Goal: Transaction & Acquisition: Obtain resource

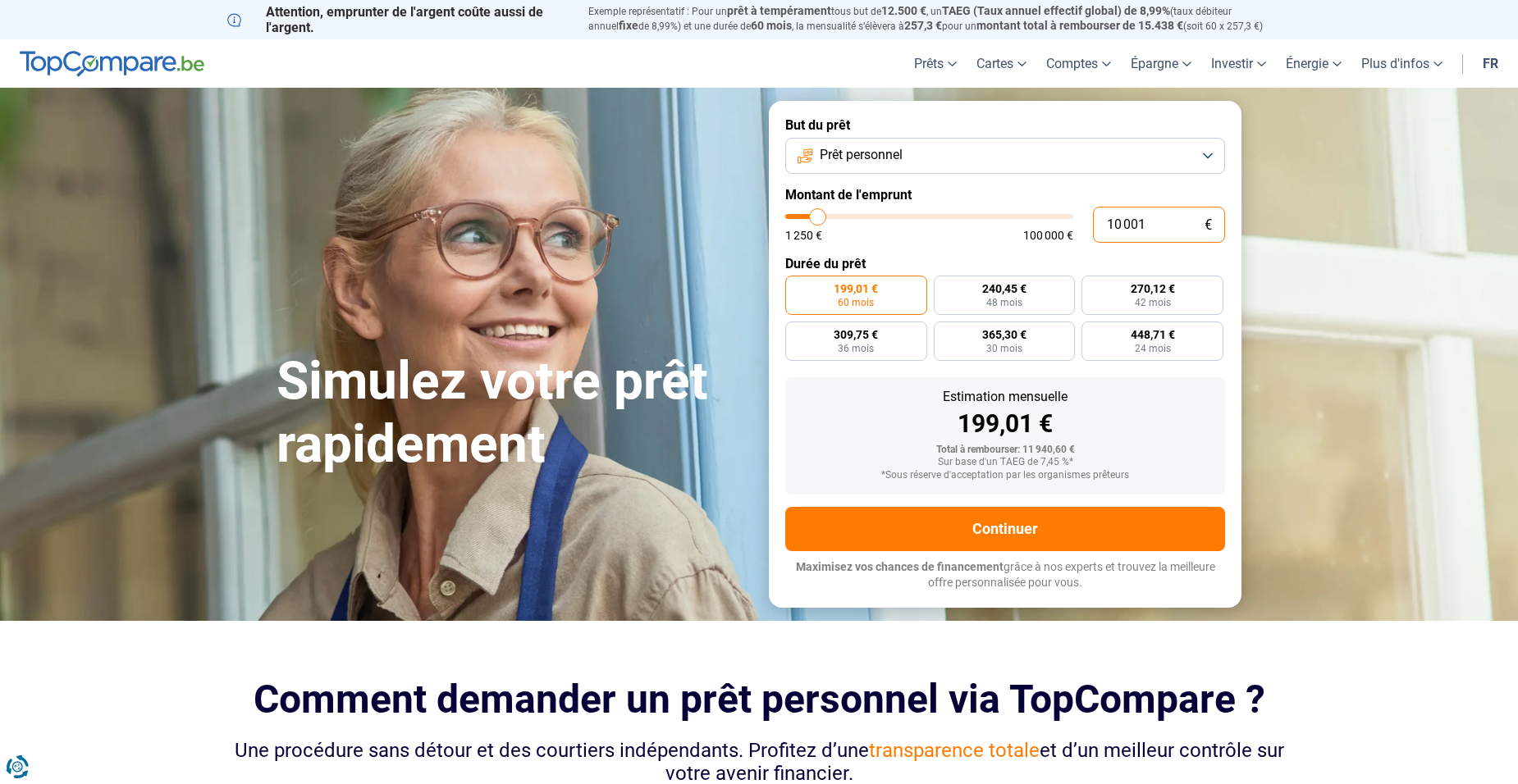
drag, startPoint x: 1165, startPoint y: 224, endPoint x: 1079, endPoint y: 232, distance: 86.4
click at [1079, 232] on div "10 001 € 1 250 € 100 000 €" at bounding box center [1005, 225] width 440 height 36
type input "4"
type input "1250"
type input "40"
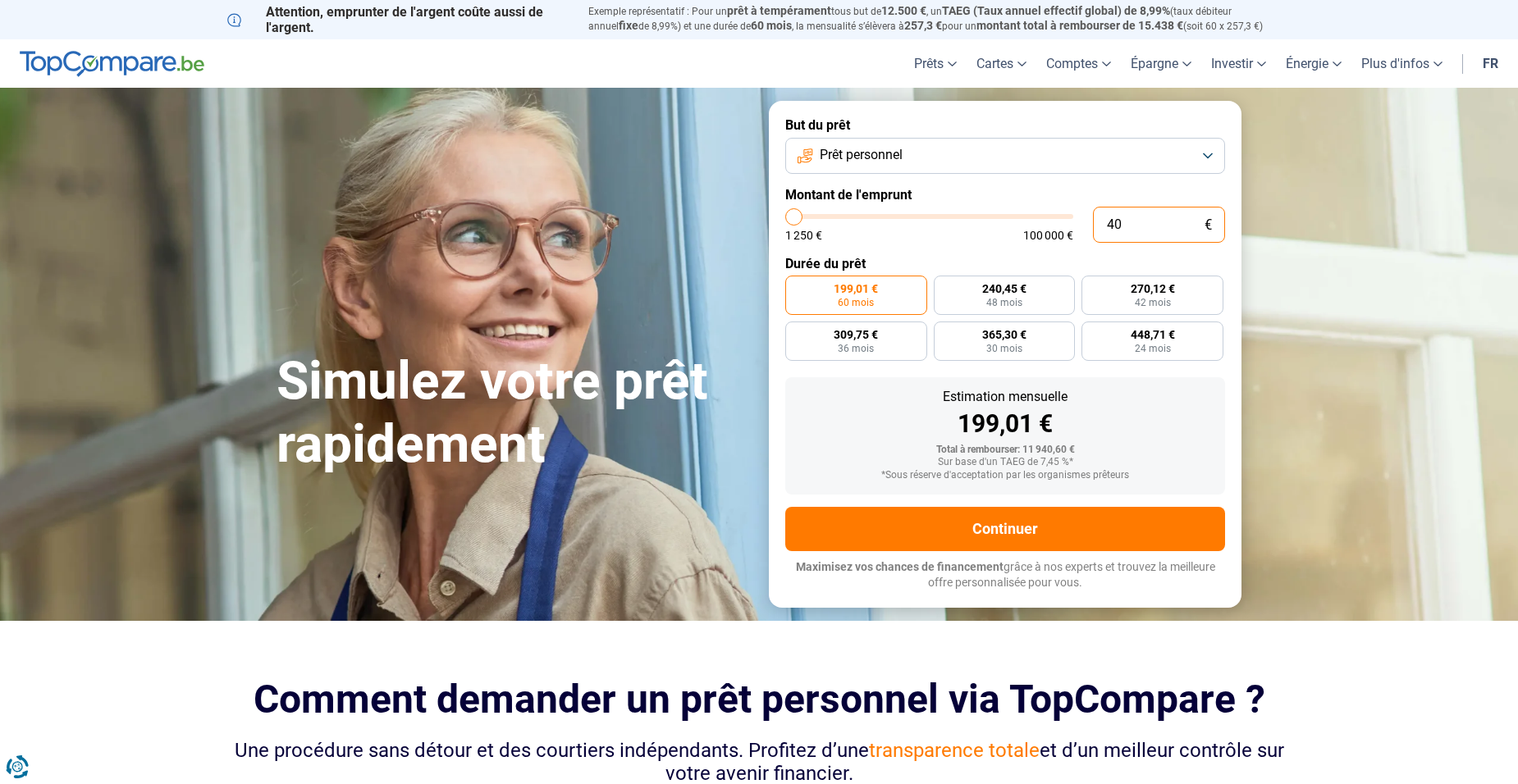
type input "1250"
type input "400"
type input "1250"
type input "4 000"
type input "4000"
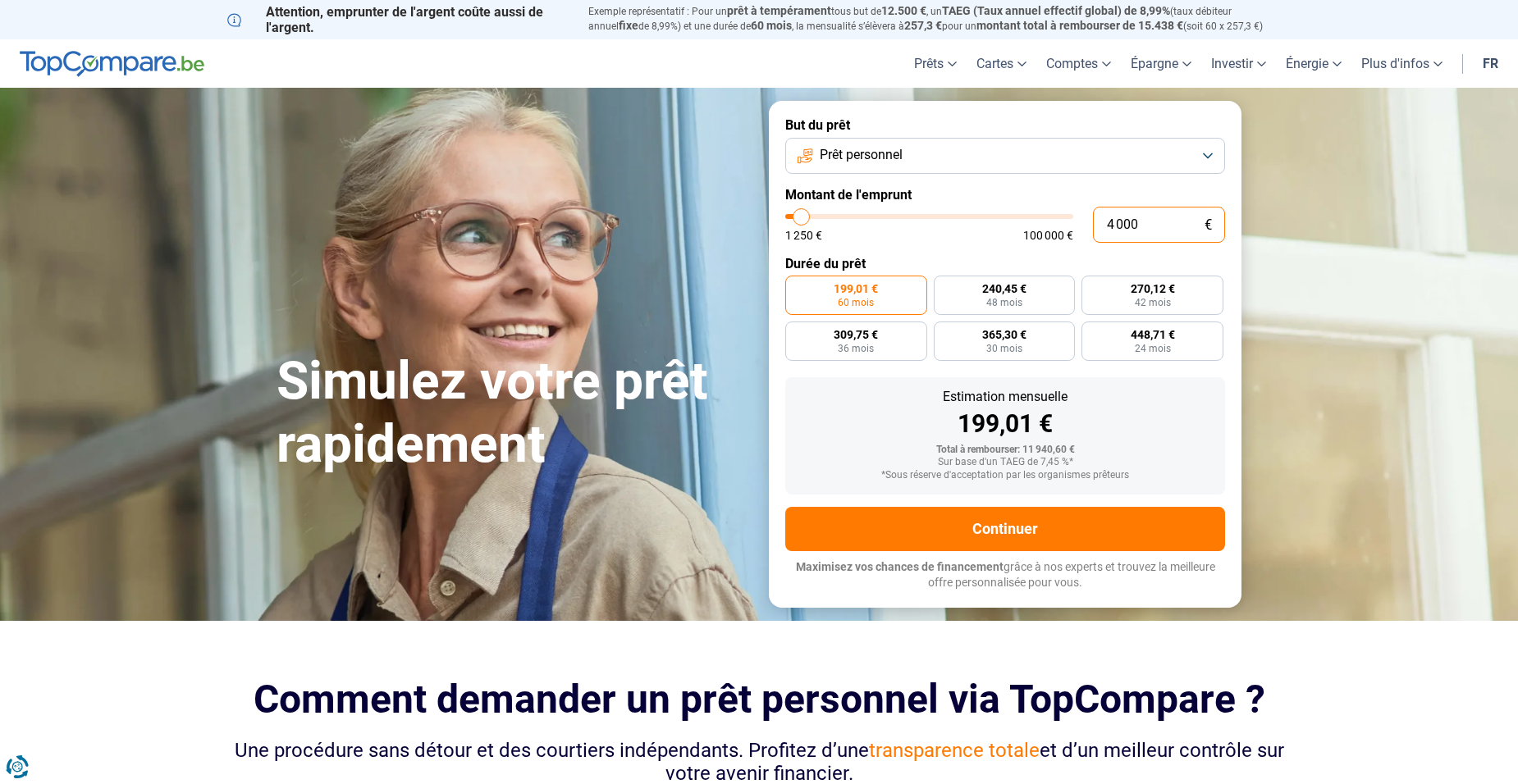
radio input "true"
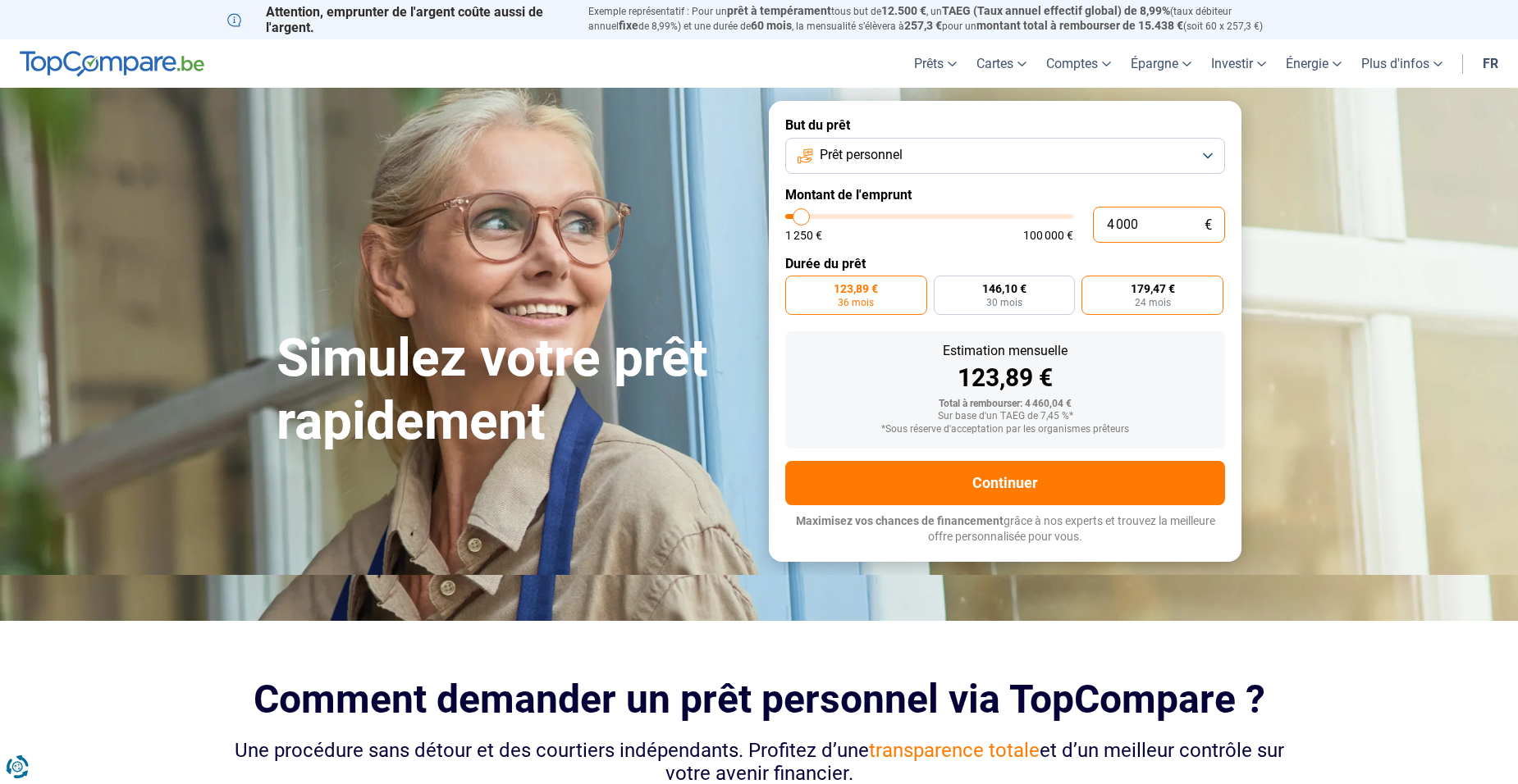
type input "4 000"
click at [1149, 301] on span "24 mois" at bounding box center [1153, 303] width 36 height 10
click at [1092, 286] on input "179,47 € 24 mois" at bounding box center [1087, 280] width 10 height 10
radio input "true"
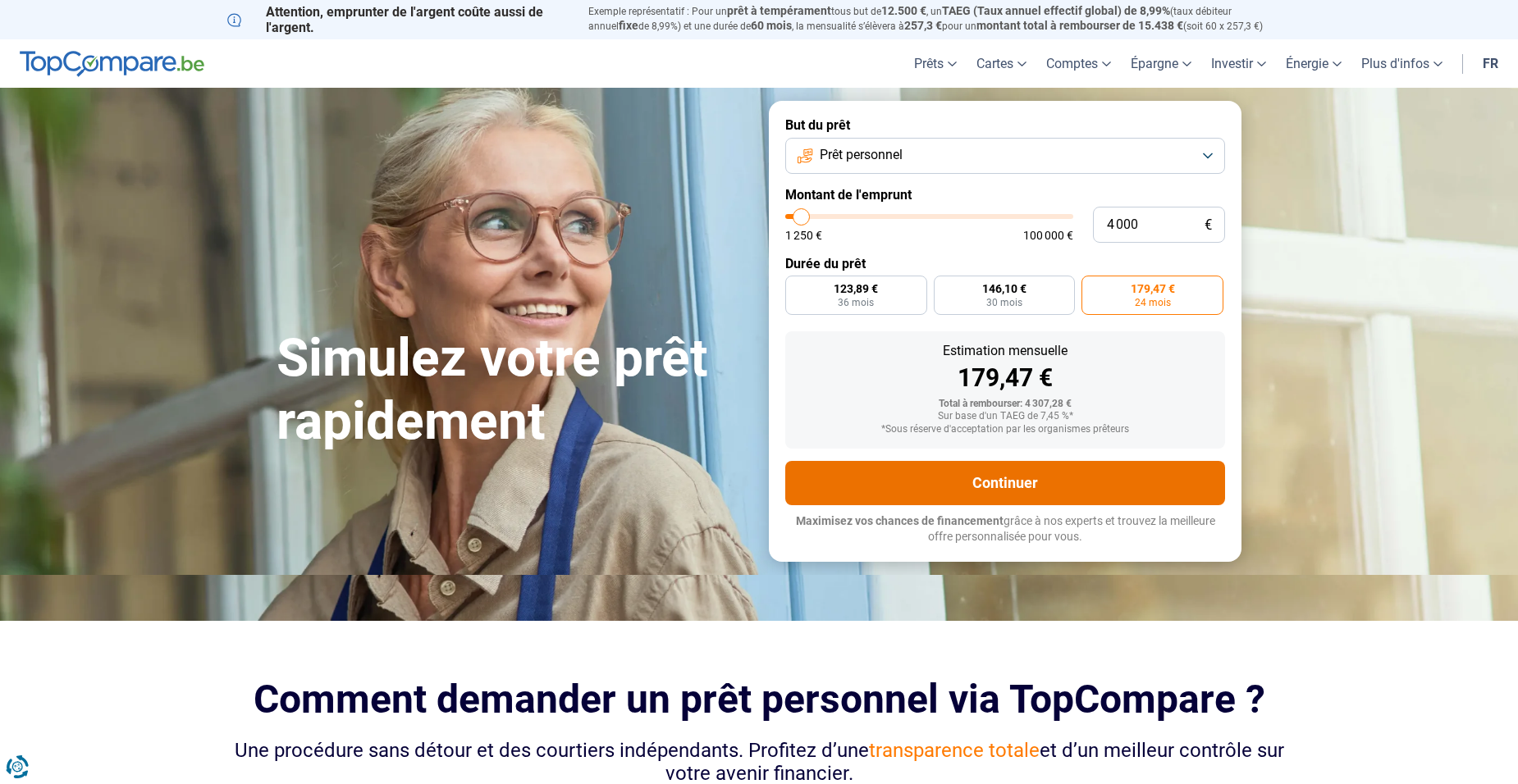
click at [1046, 479] on button "Continuer" at bounding box center [1005, 483] width 440 height 44
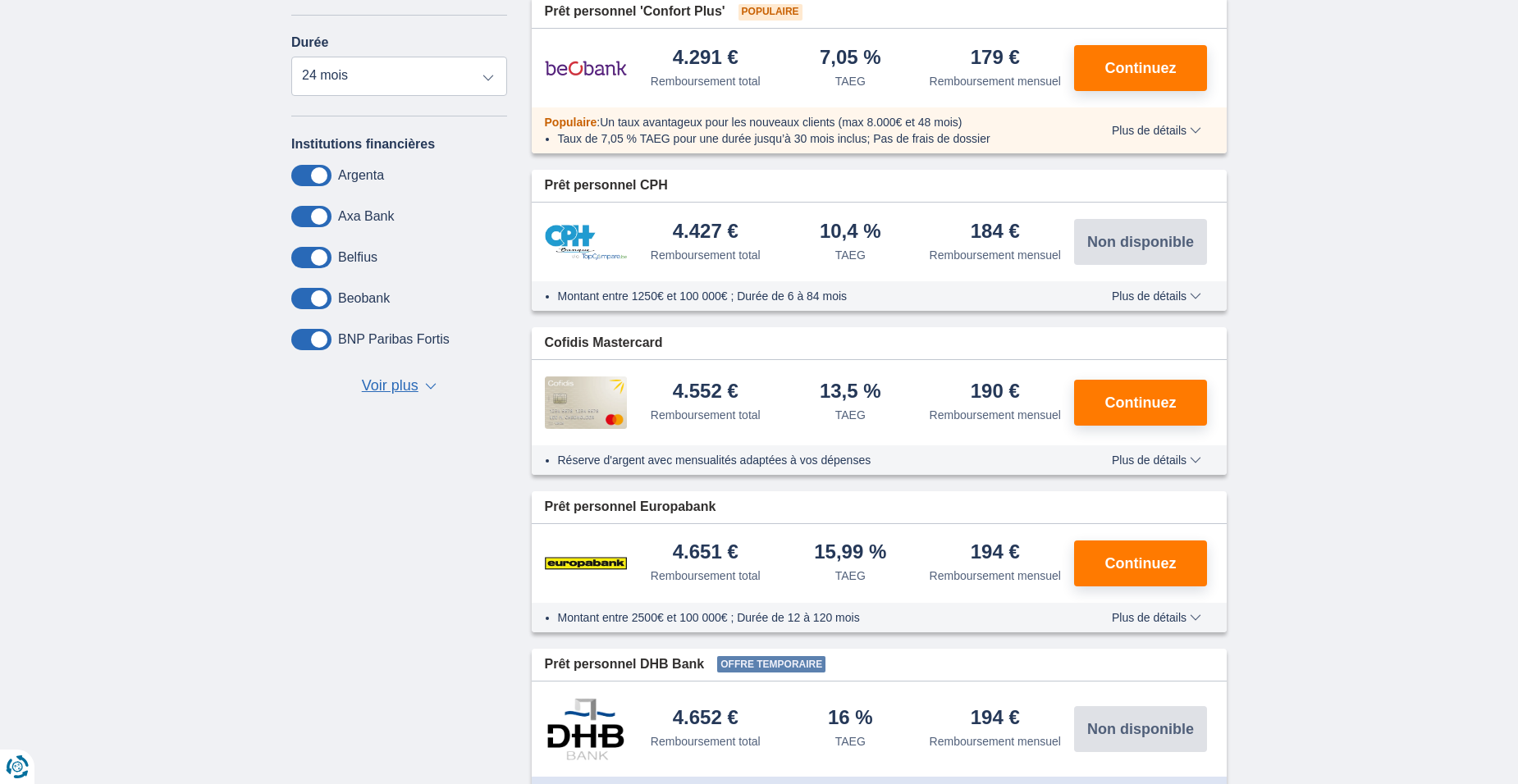
scroll to position [575, 0]
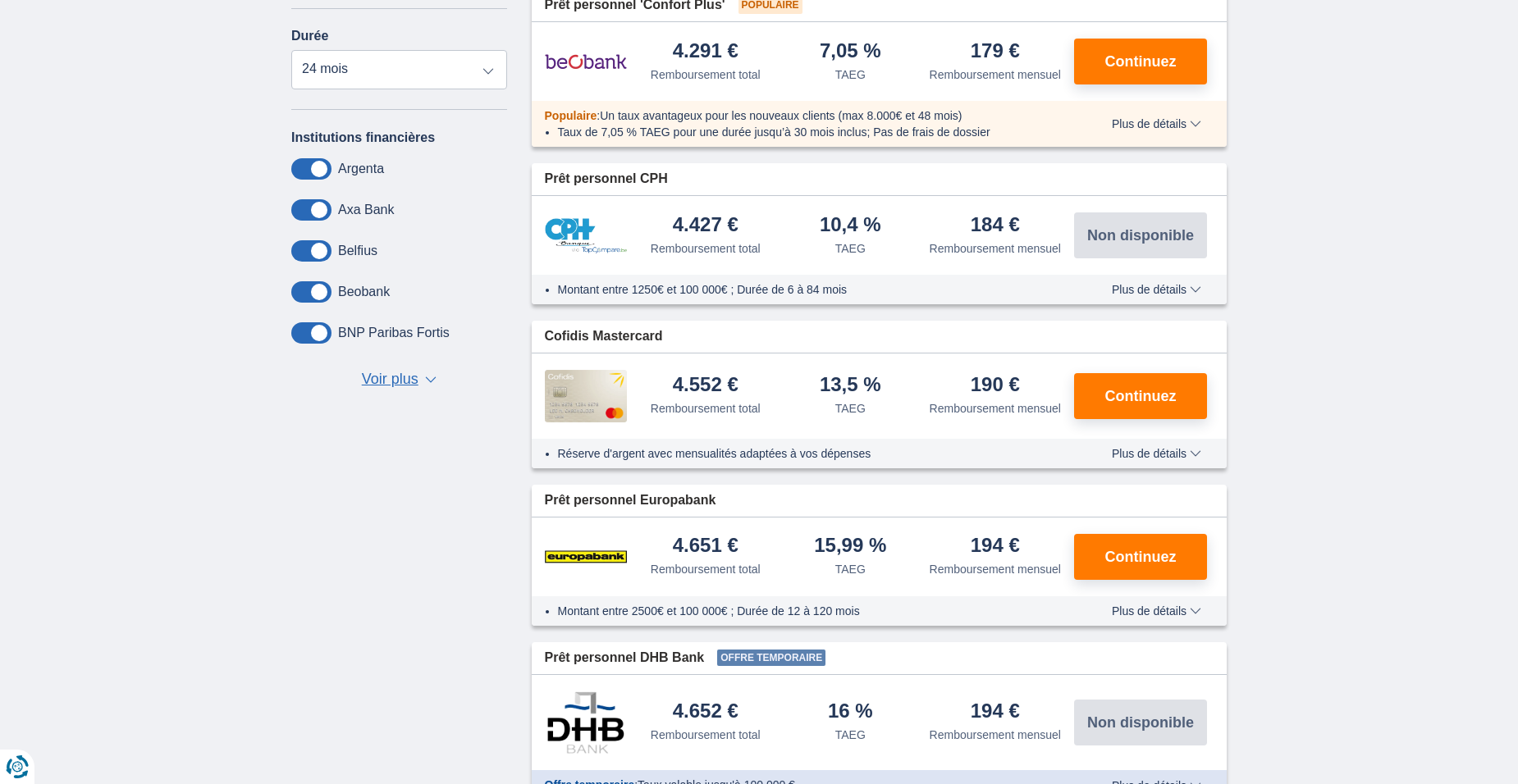
click at [317, 301] on span at bounding box center [311, 292] width 40 height 21
click at [0, 0] on input "checkbox" at bounding box center [0, 0] width 0 height 0
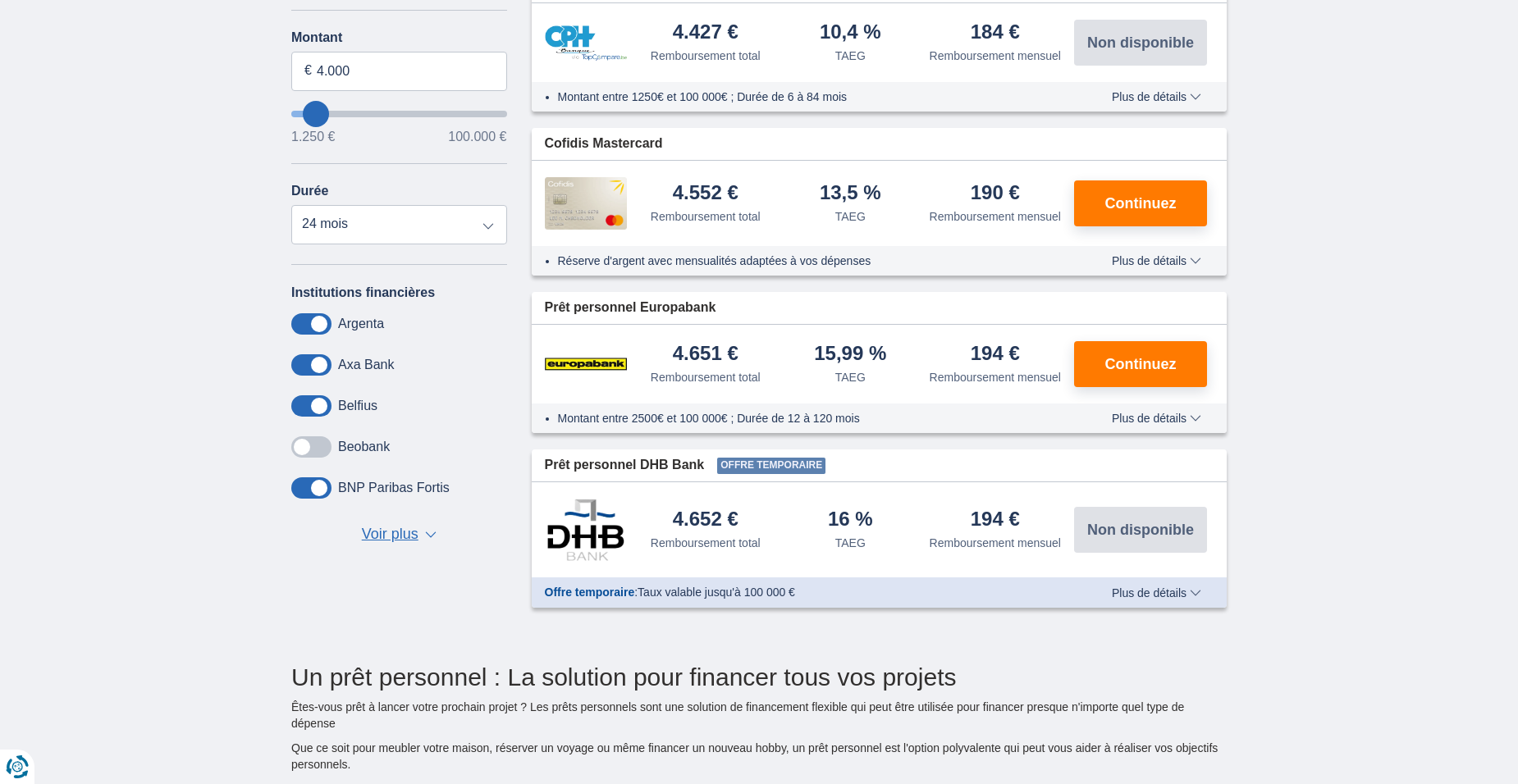
scroll to position [246, 0]
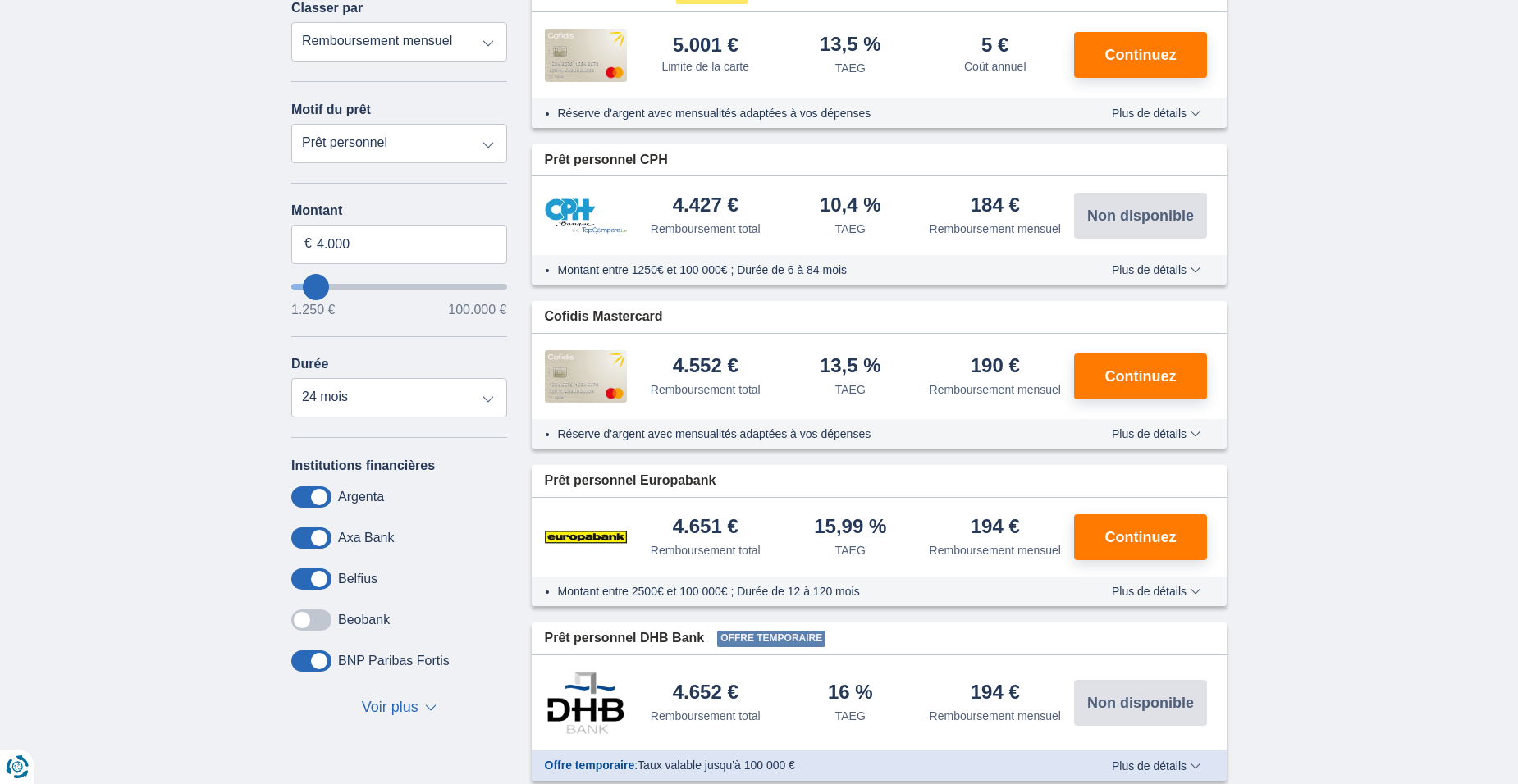
click at [1136, 264] on span "Plus de détails" at bounding box center [1156, 269] width 90 height 11
